Goal: Task Accomplishment & Management: Use online tool/utility

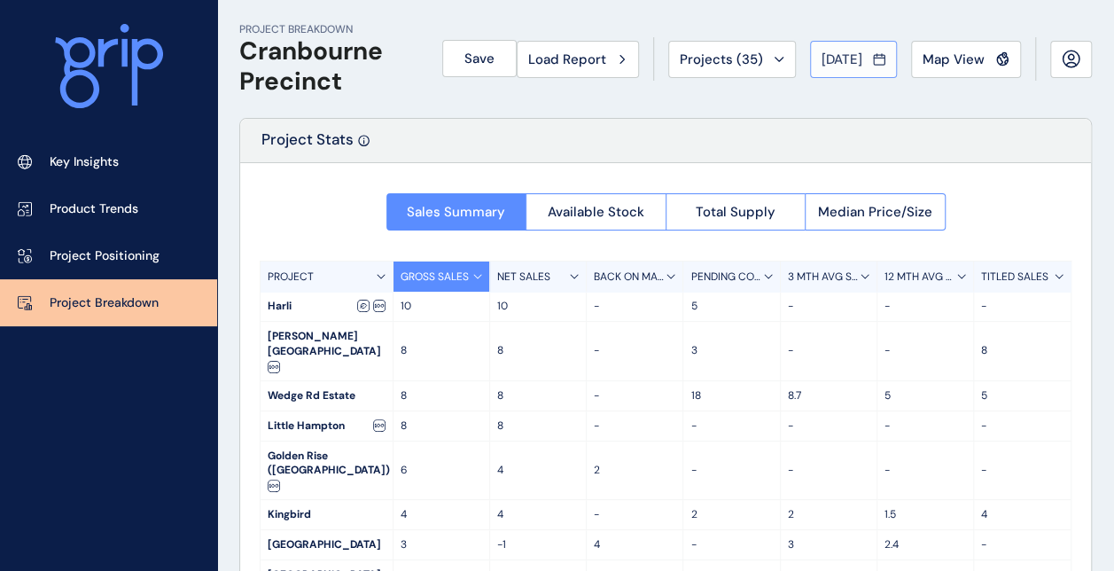
click at [822, 63] on span "[DATE]" at bounding box center [842, 60] width 41 height 18
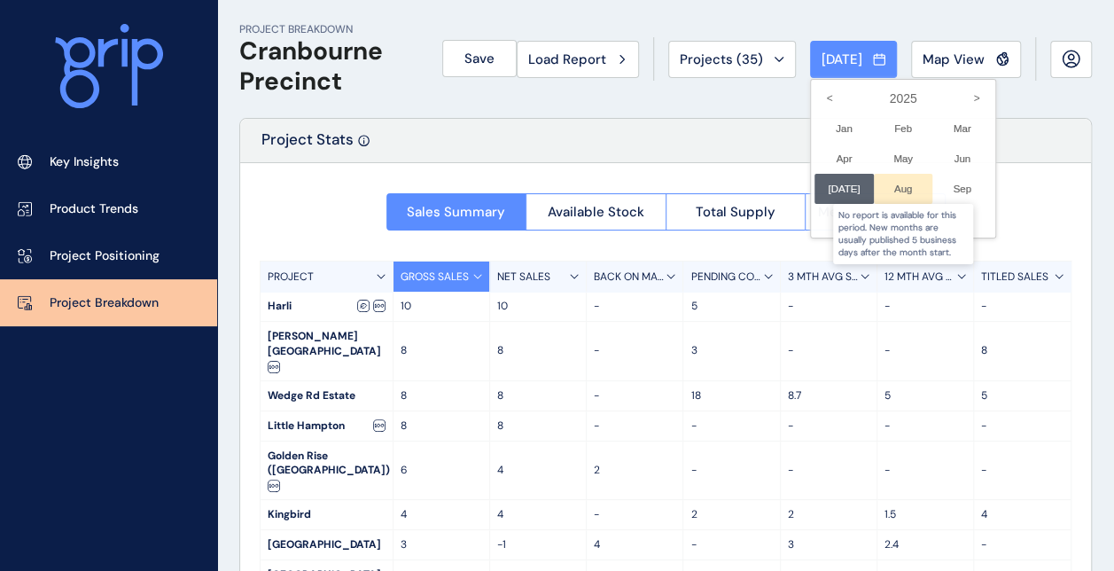
click at [891, 190] on div at bounding box center [903, 189] width 59 height 30
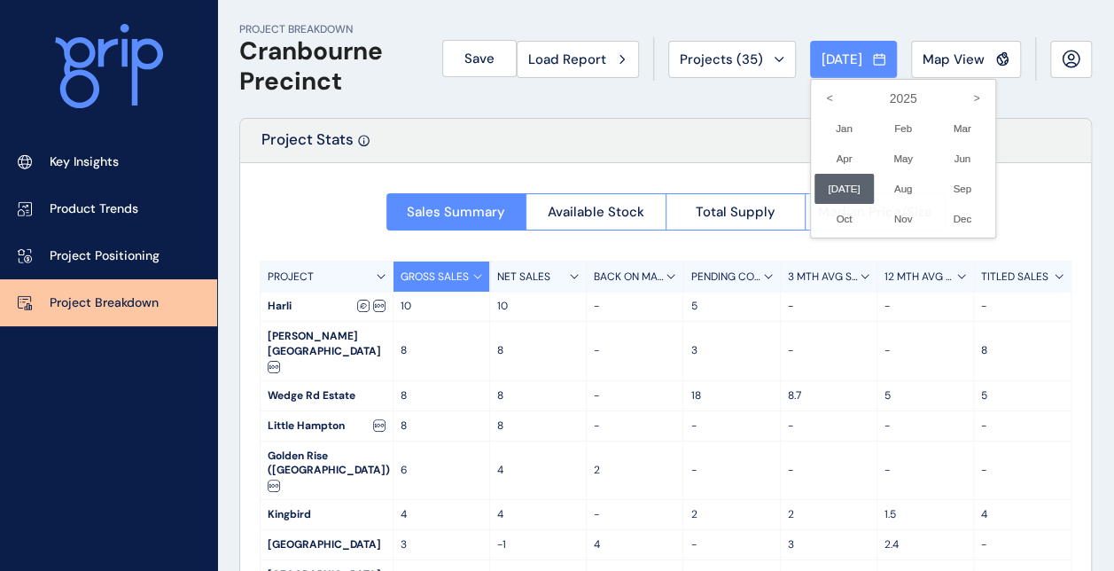
click at [514, 112] on div at bounding box center [557, 285] width 1114 height 571
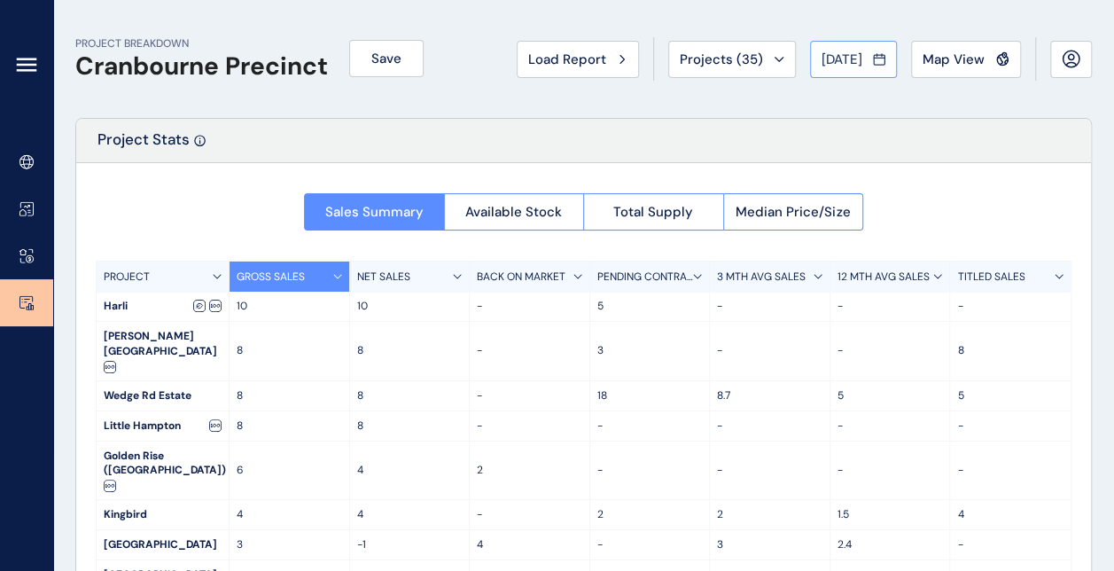
click at [822, 64] on span "[DATE]" at bounding box center [842, 60] width 41 height 18
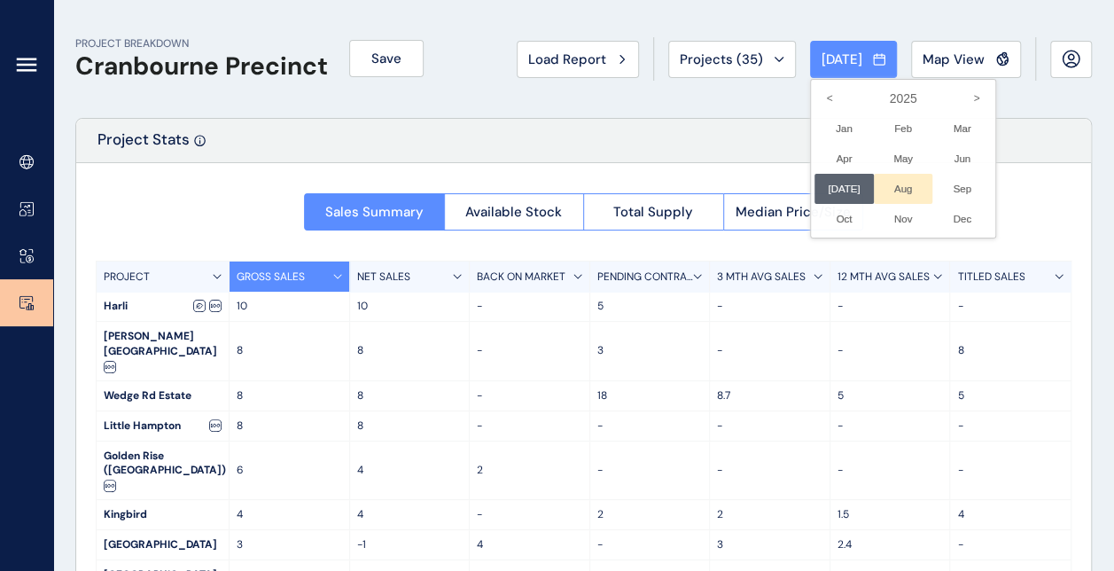
click at [884, 183] on li "Aug No report is available for this period. New months are usually published 5 …" at bounding box center [903, 189] width 59 height 30
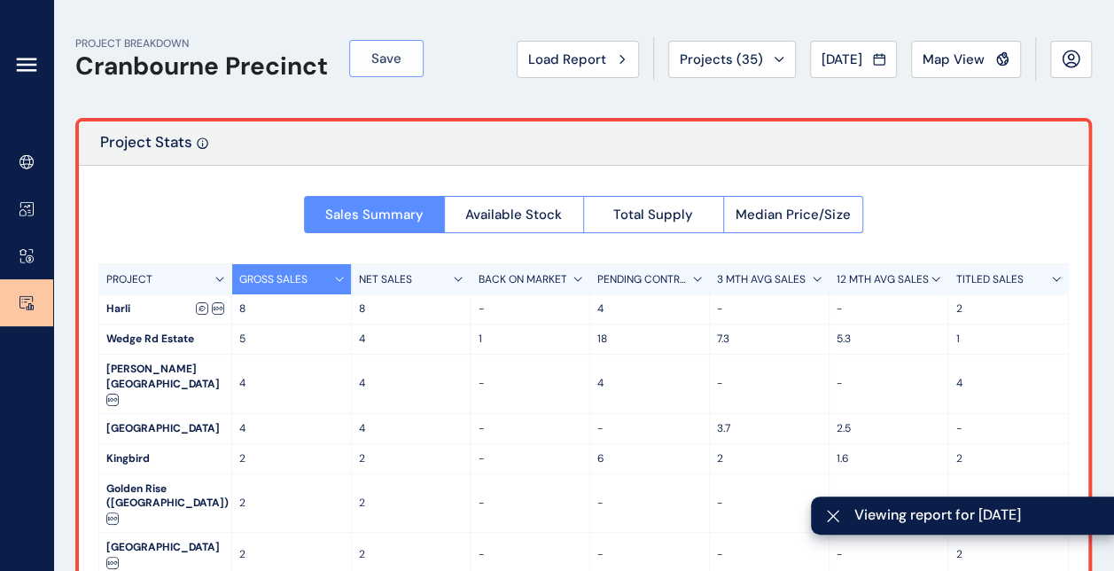
click at [412, 68] on button "Save" at bounding box center [386, 58] width 74 height 37
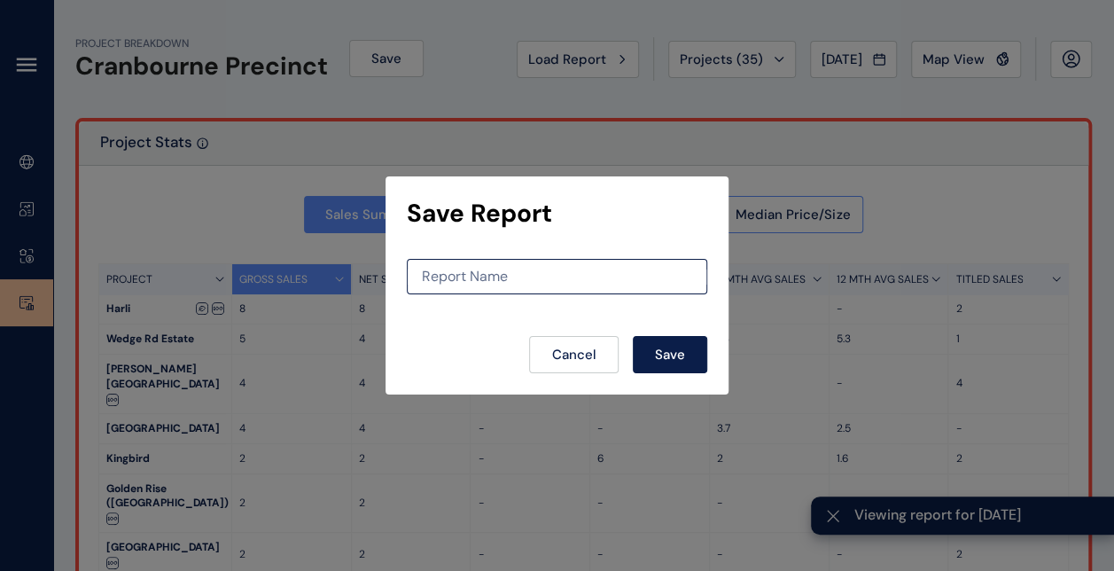
click at [467, 264] on div "Report Name" at bounding box center [557, 276] width 300 height 35
click at [452, 275] on input at bounding box center [557, 276] width 299 height 15
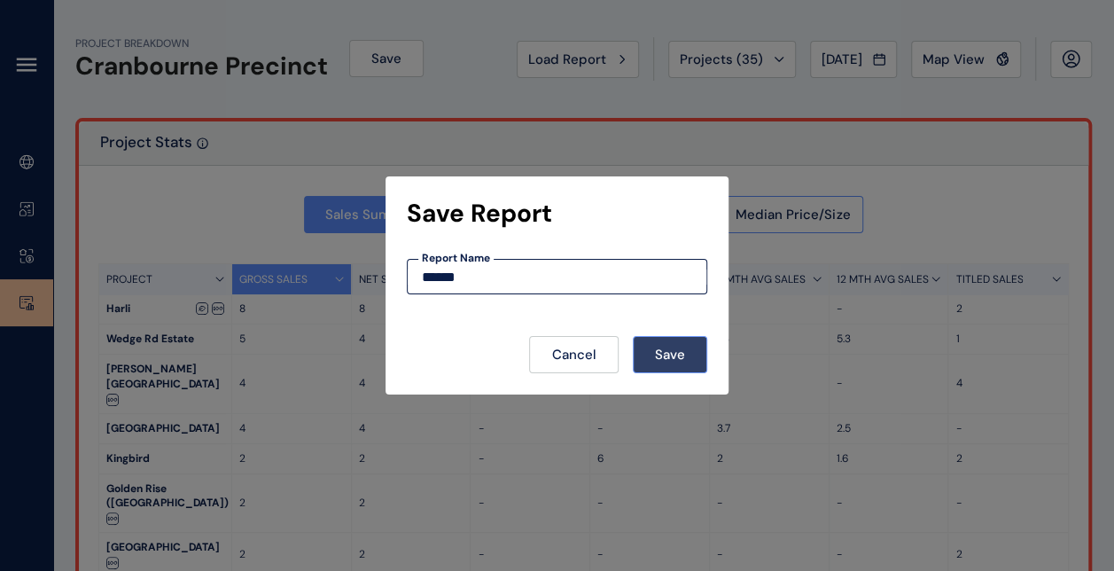
type input "******"
click at [677, 354] on span "Save" at bounding box center [670, 355] width 30 height 18
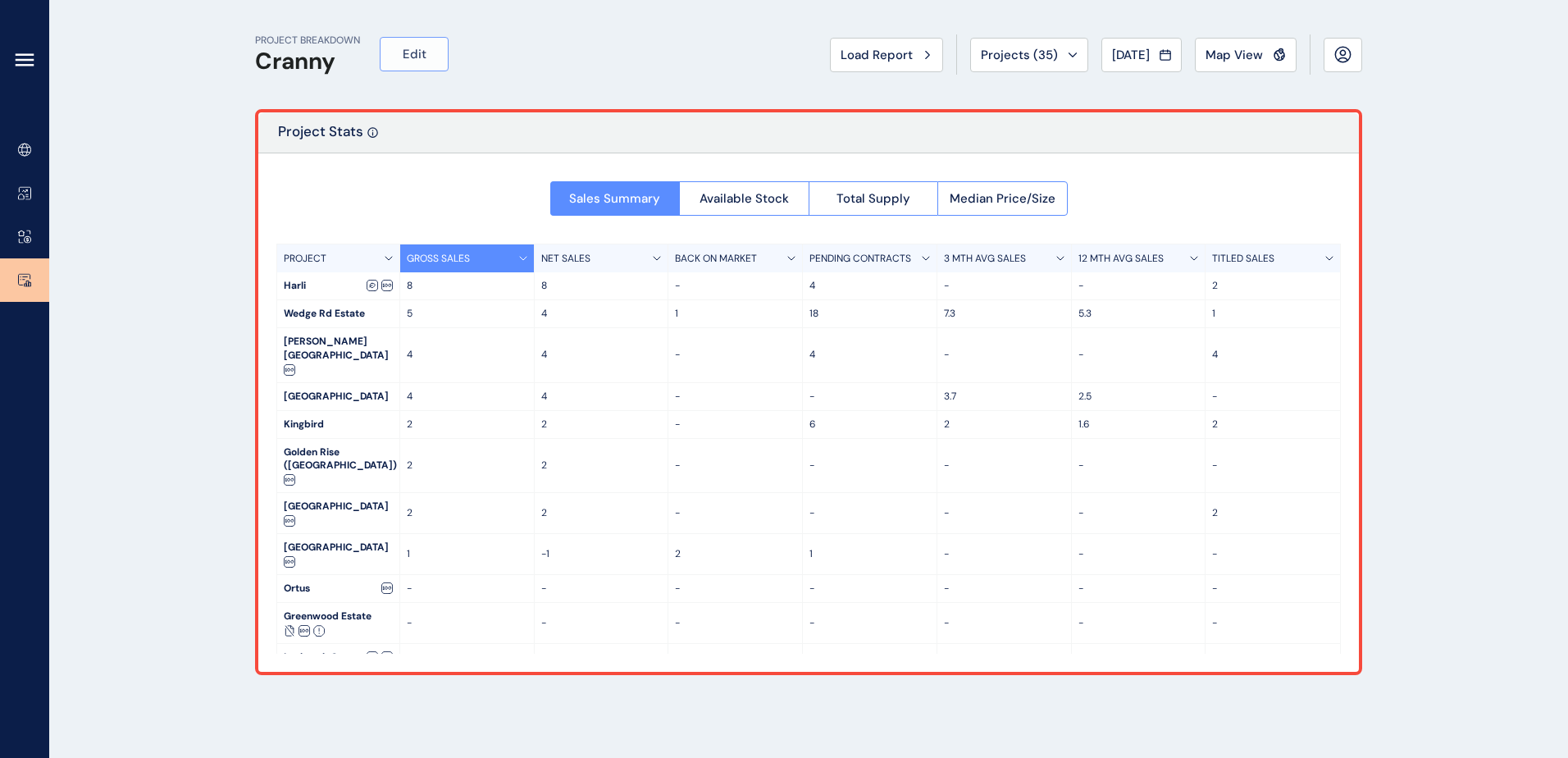
click at [417, 56] on span "Edit" at bounding box center [415, 55] width 24 height 17
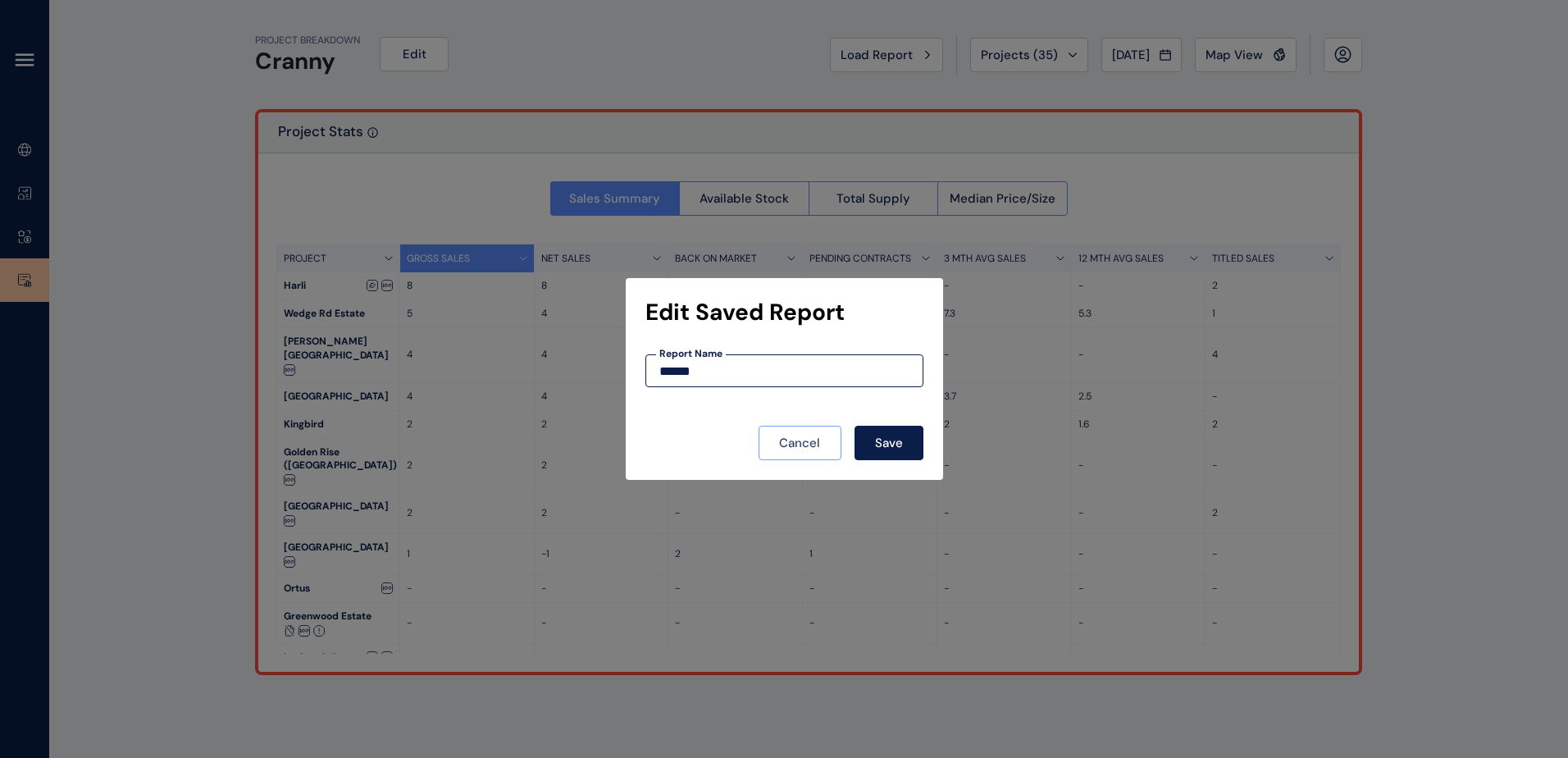
click at [778, 436] on button "Cancel" at bounding box center [801, 442] width 83 height 34
